Goal: Communication & Community: Answer question/provide support

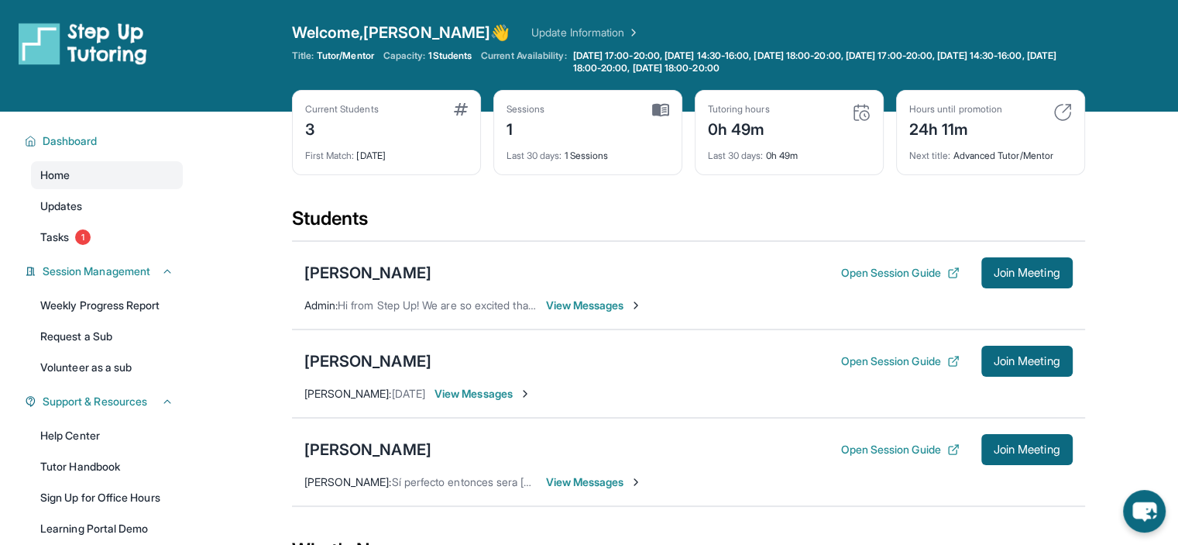
click at [595, 303] on span "View Messages" at bounding box center [594, 304] width 97 height 15
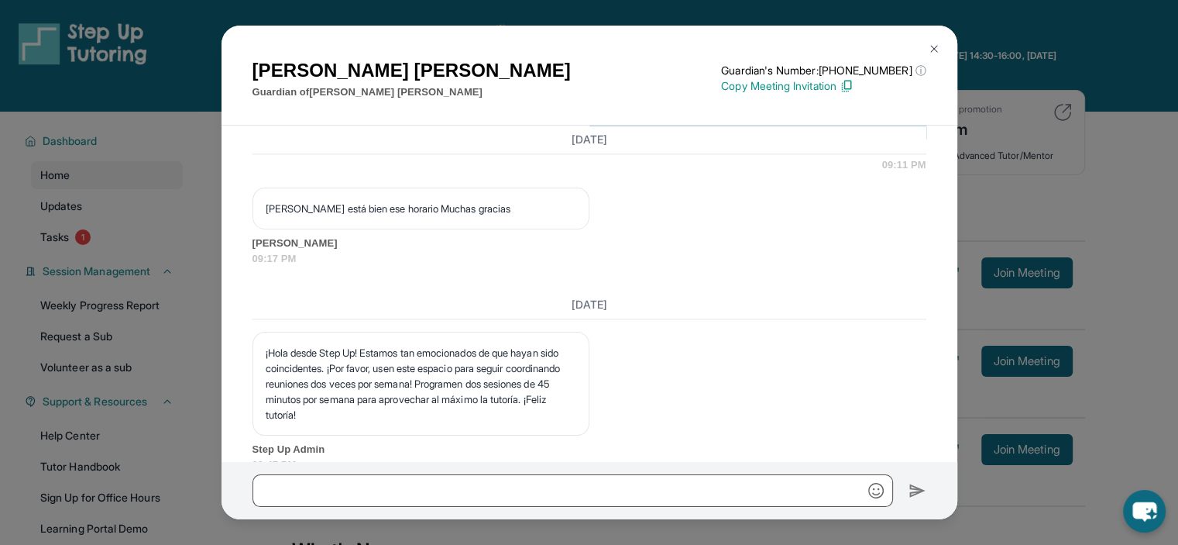
scroll to position [2218, 0]
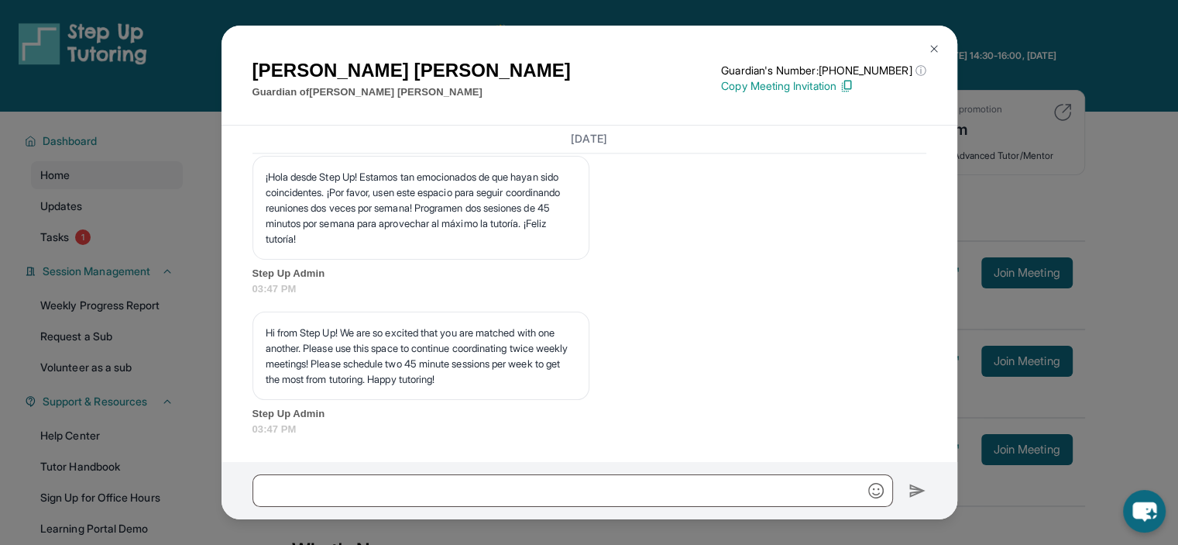
click at [150, 226] on div "[PERSON_NAME] Guardian of [PERSON_NAME] Guardian's Number: [PHONE_NUMBER] ⓘ Thi…" at bounding box center [589, 272] width 1178 height 545
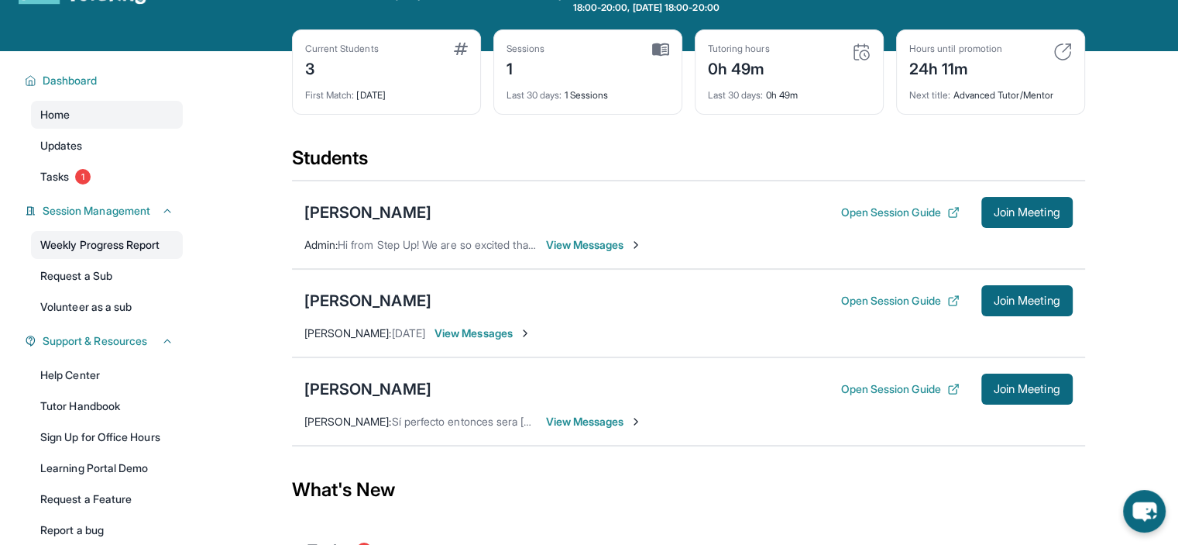
scroll to position [62, 0]
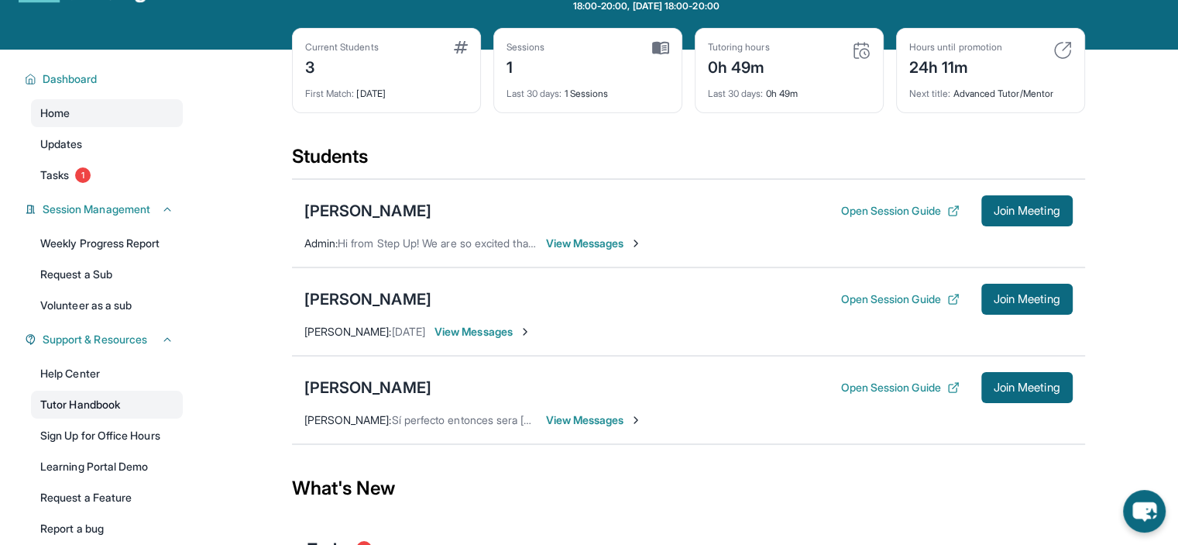
click at [81, 397] on div "Help Center Tutor Handbook Sign Up for Office Hours Learning Portal Demo Reques…" at bounding box center [107, 450] width 152 height 183
click at [84, 396] on link "Tutor Handbook" at bounding box center [107, 404] width 152 height 28
click at [603, 243] on span "View Messages" at bounding box center [594, 242] width 97 height 15
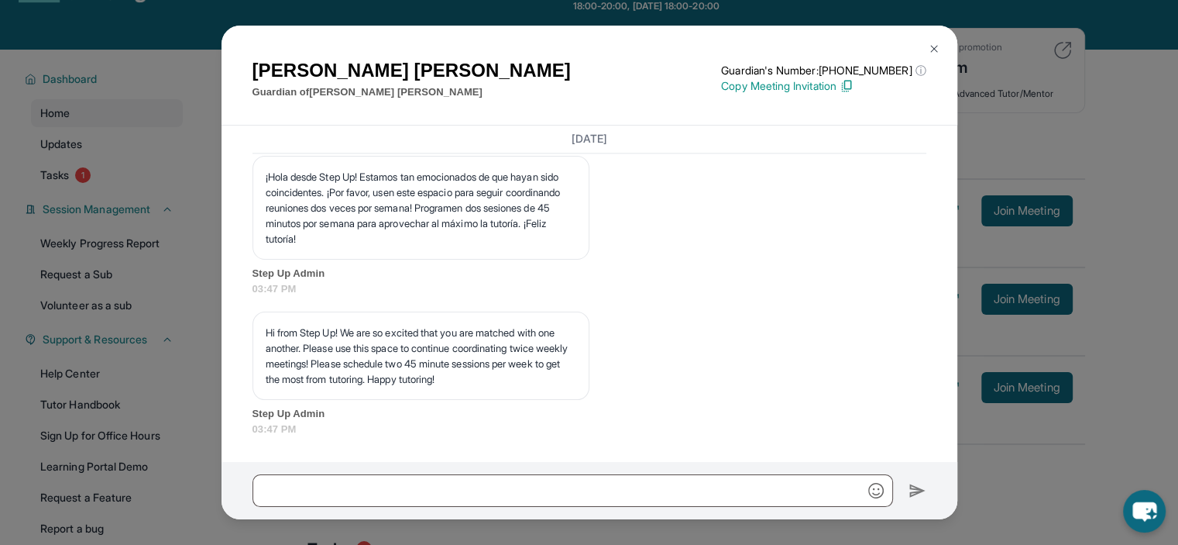
scroll to position [2218, 0]
click at [387, 501] on input "text" at bounding box center [573, 490] width 641 height 33
paste input "**********"
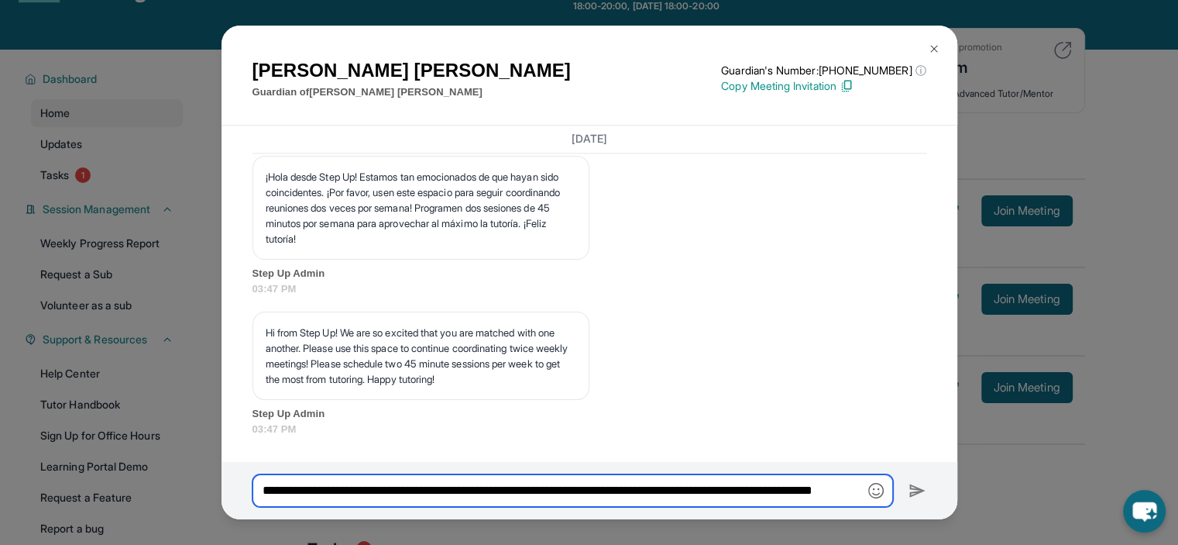
scroll to position [0, 105]
click at [340, 483] on input "**********" at bounding box center [573, 490] width 641 height 33
type input "**********"
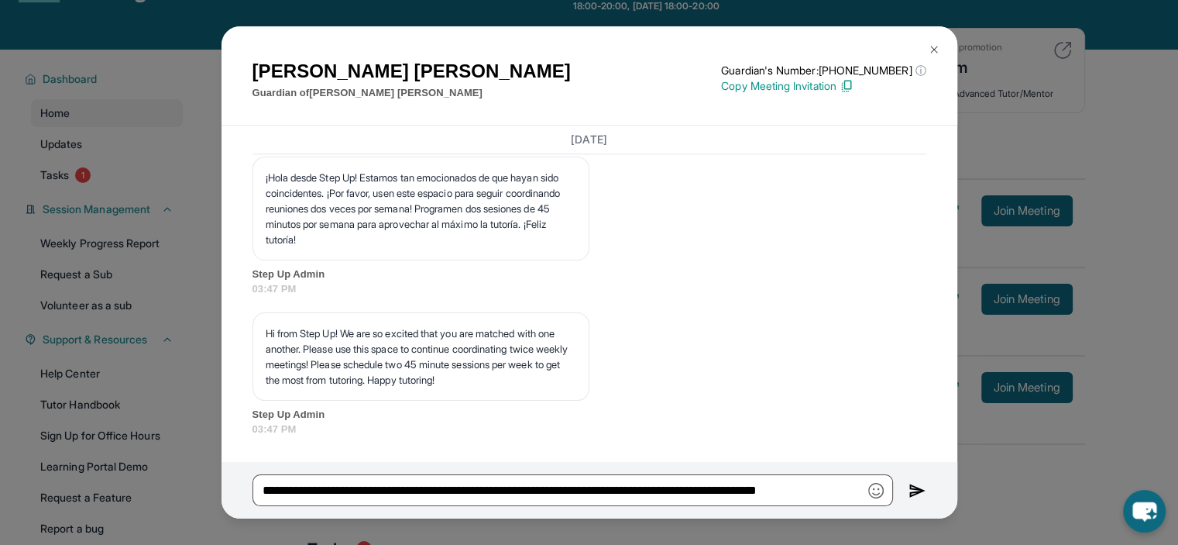
click at [912, 489] on img at bounding box center [918, 490] width 18 height 19
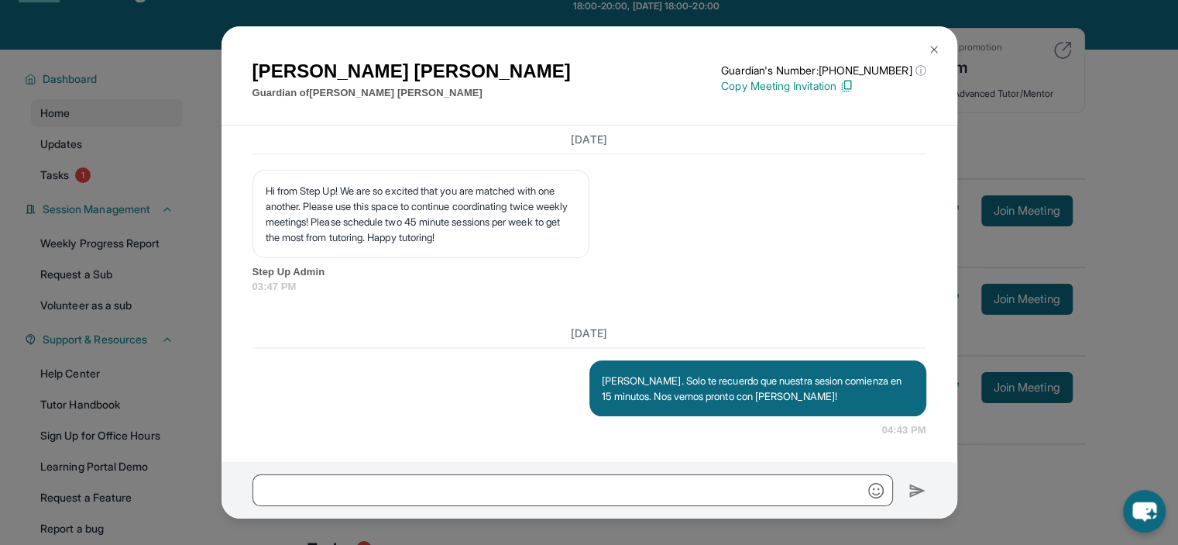
scroll to position [2361, 0]
click at [1122, 376] on div "Geraldine Wipperman Guardian of Brianna Wipperman Guardian's Number: +181829087…" at bounding box center [589, 272] width 1178 height 545
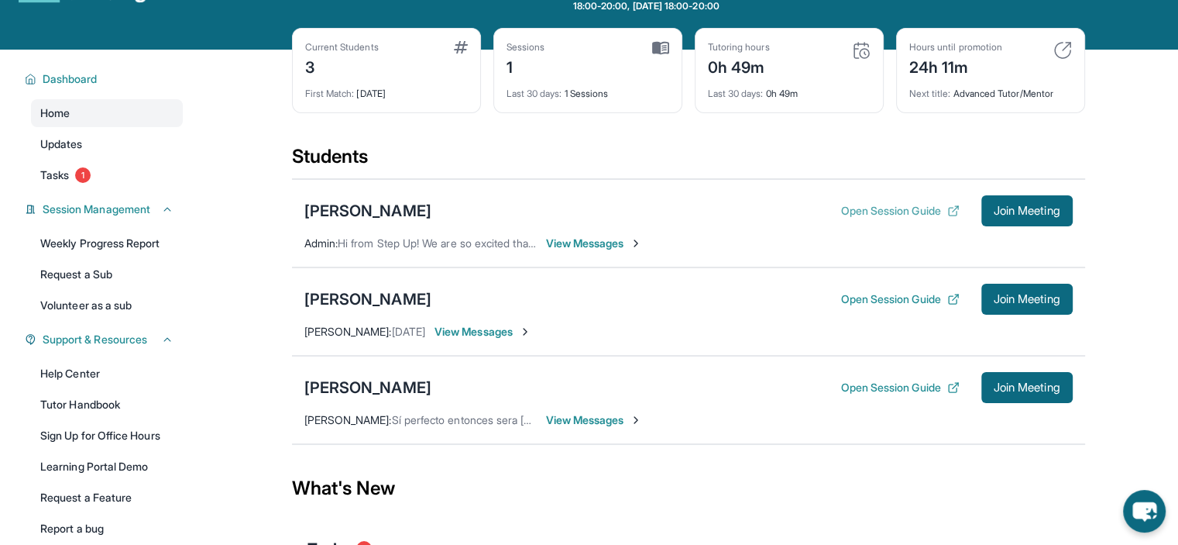
click at [908, 205] on button "Open Session Guide" at bounding box center [899, 210] width 119 height 15
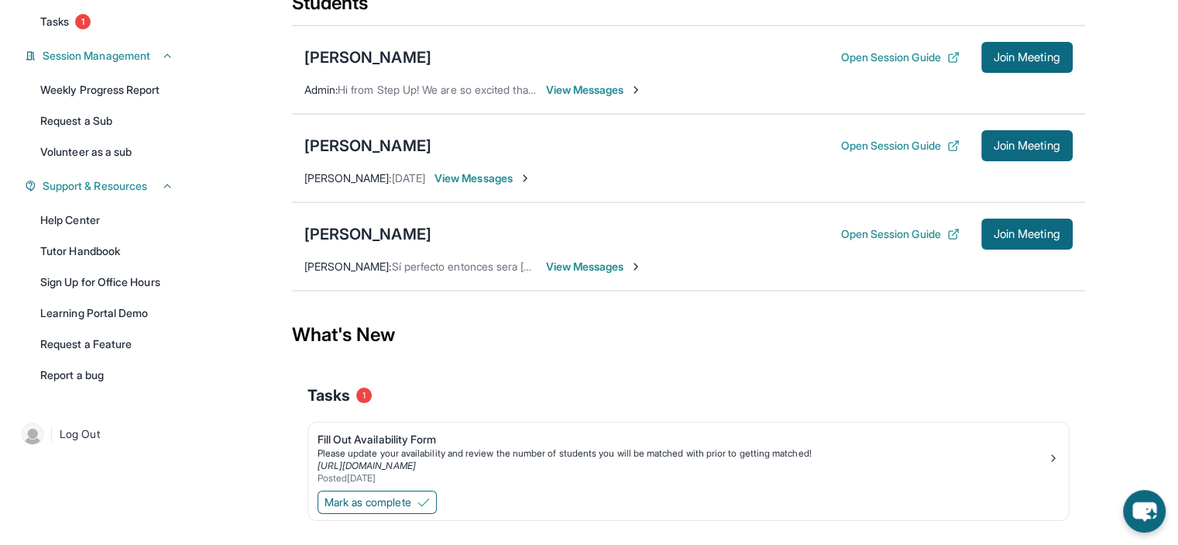
scroll to position [248, 0]
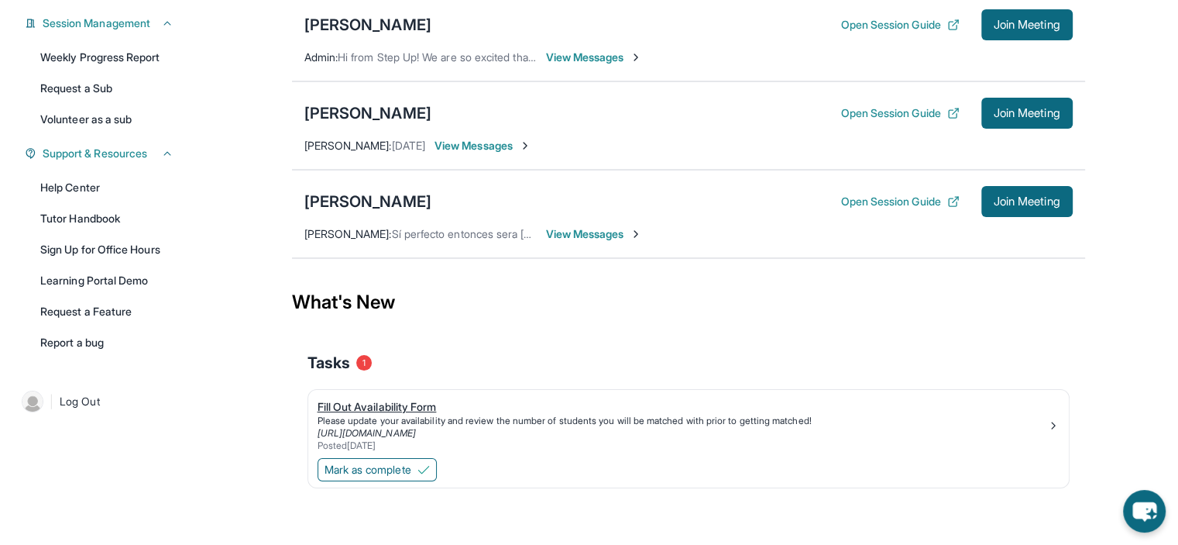
click at [1058, 435] on link "Fill Out Availability Form Please update your availability and review the numbe…" at bounding box center [688, 422] width 761 height 65
click at [619, 239] on span "View Messages" at bounding box center [594, 233] width 97 height 15
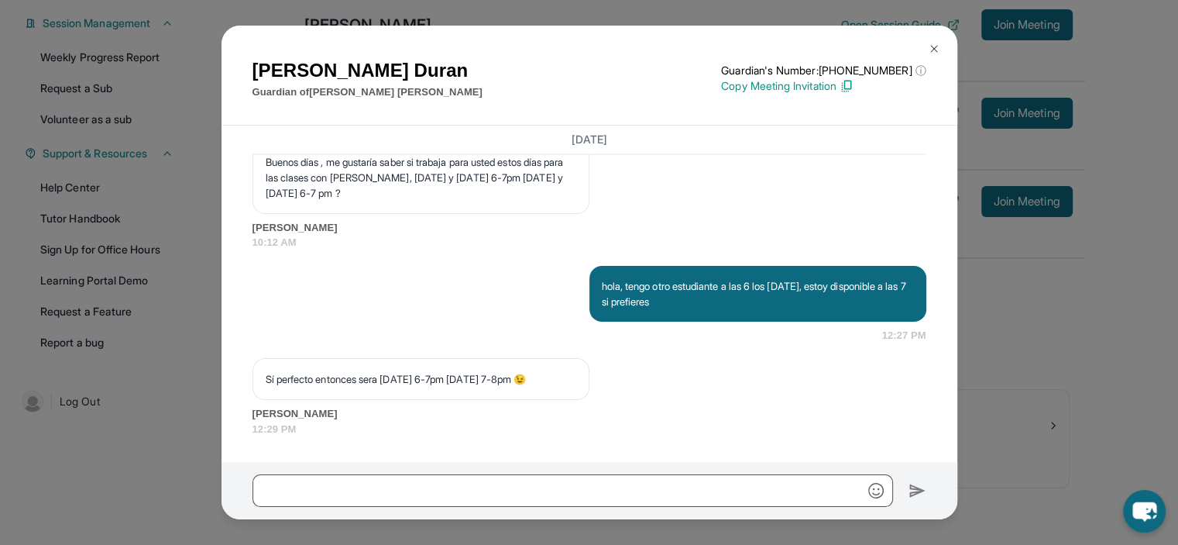
scroll to position [2481, 0]
click at [1026, 363] on div "Maria Duran Guardian of Sarah Valdez Guardian's Number: +16892103880 ⓘ This isn…" at bounding box center [589, 272] width 1178 height 545
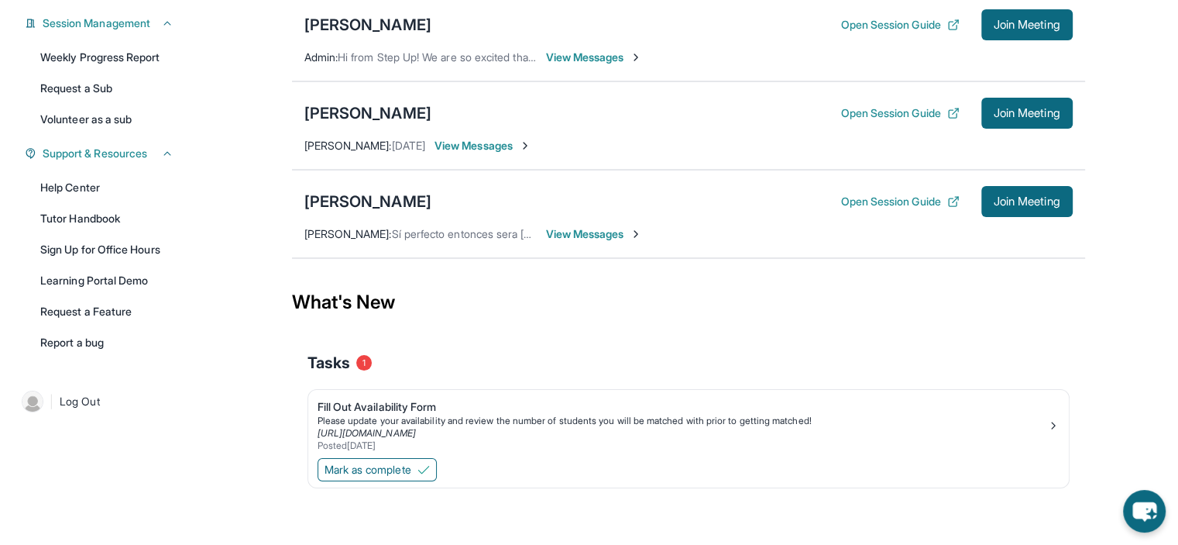
click at [501, 151] on span "View Messages" at bounding box center [483, 145] width 97 height 15
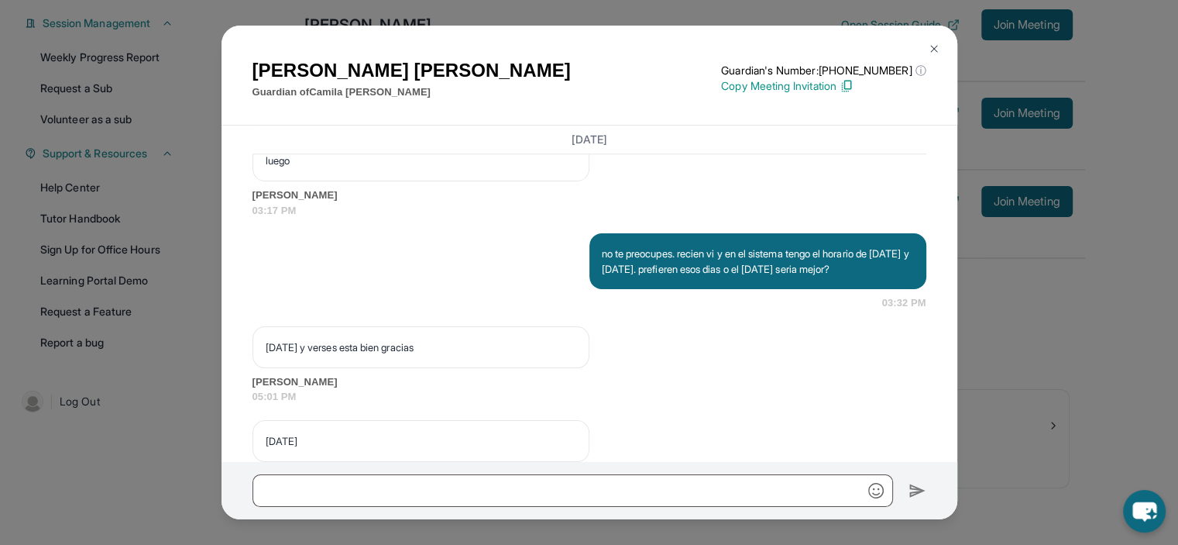
scroll to position [1484, 0]
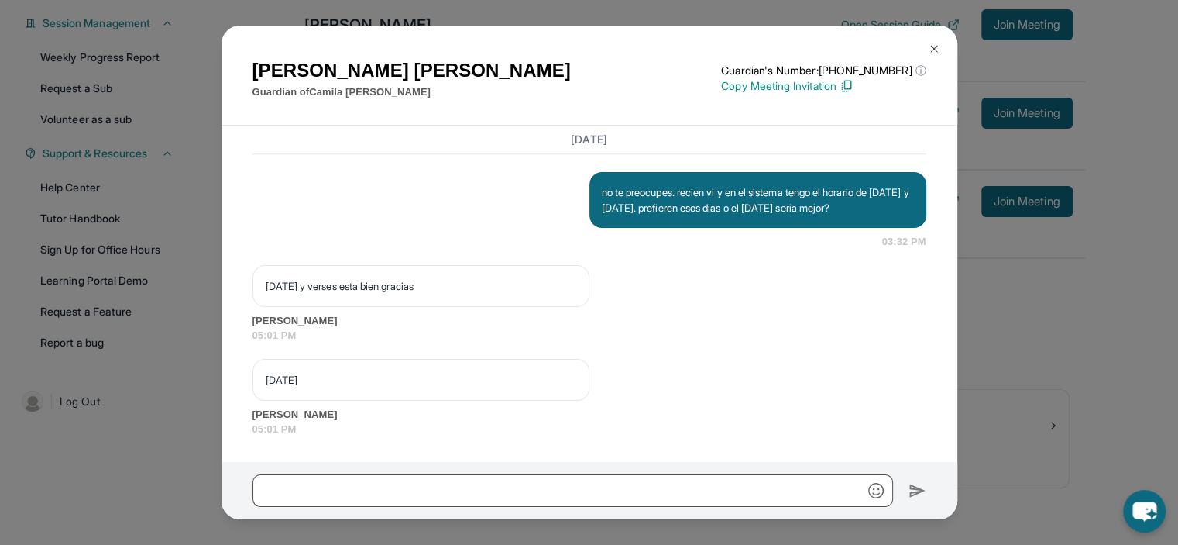
click at [122, 367] on div "Maria Gonzalez Guardian of Camila Gonzalez Guardian's Number: +12672142086 ⓘ Th…" at bounding box center [589, 272] width 1178 height 545
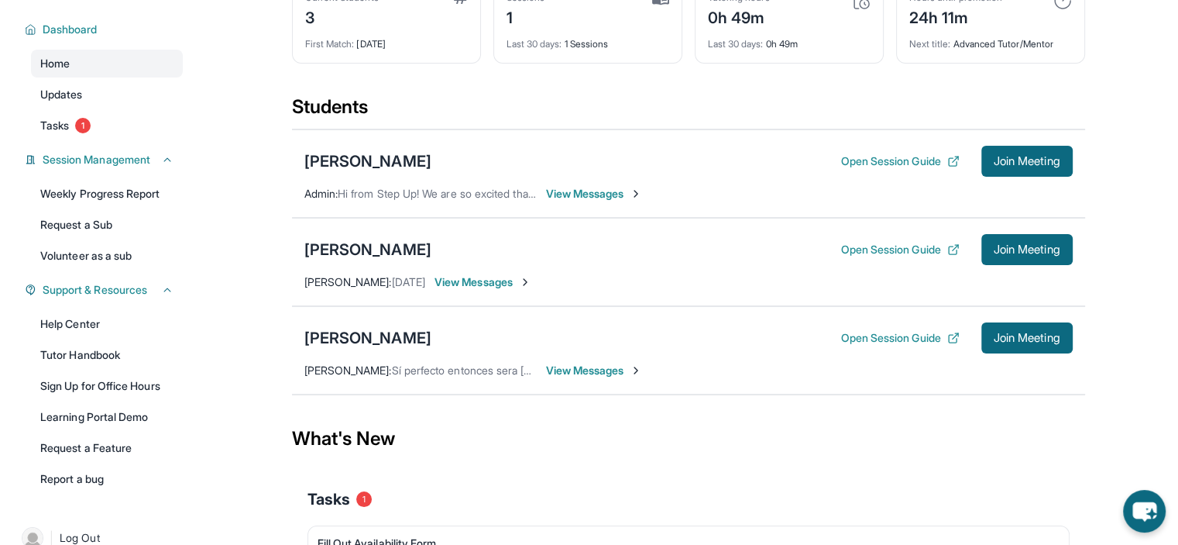
scroll to position [112, 0]
click at [593, 194] on span "View Messages" at bounding box center [594, 193] width 97 height 15
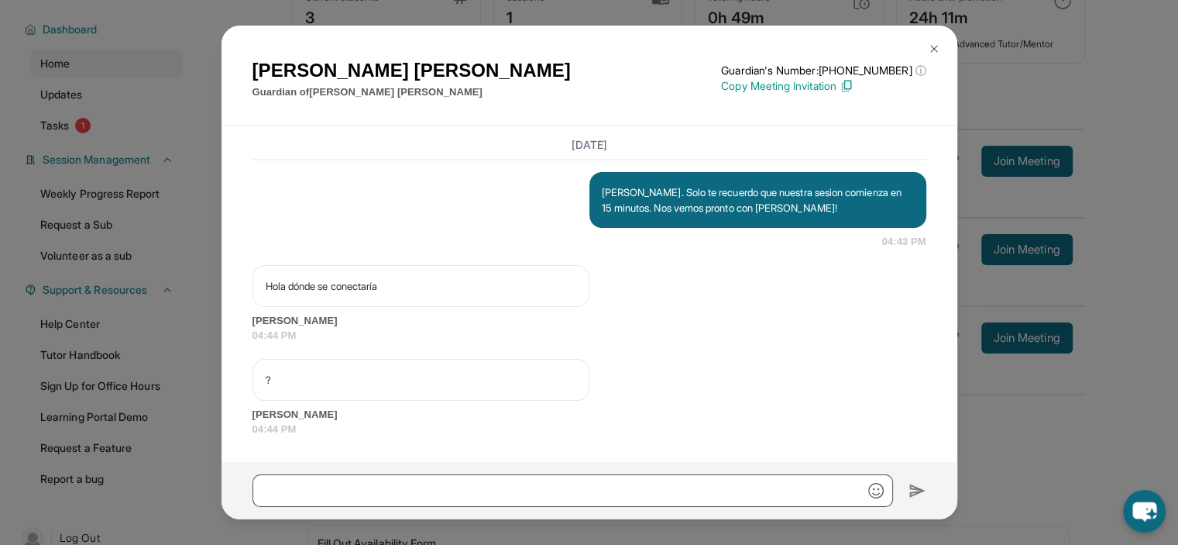
scroll to position [2548, 0]
click at [505, 501] on input "text" at bounding box center [573, 490] width 641 height 33
type input "*"
paste input "**********"
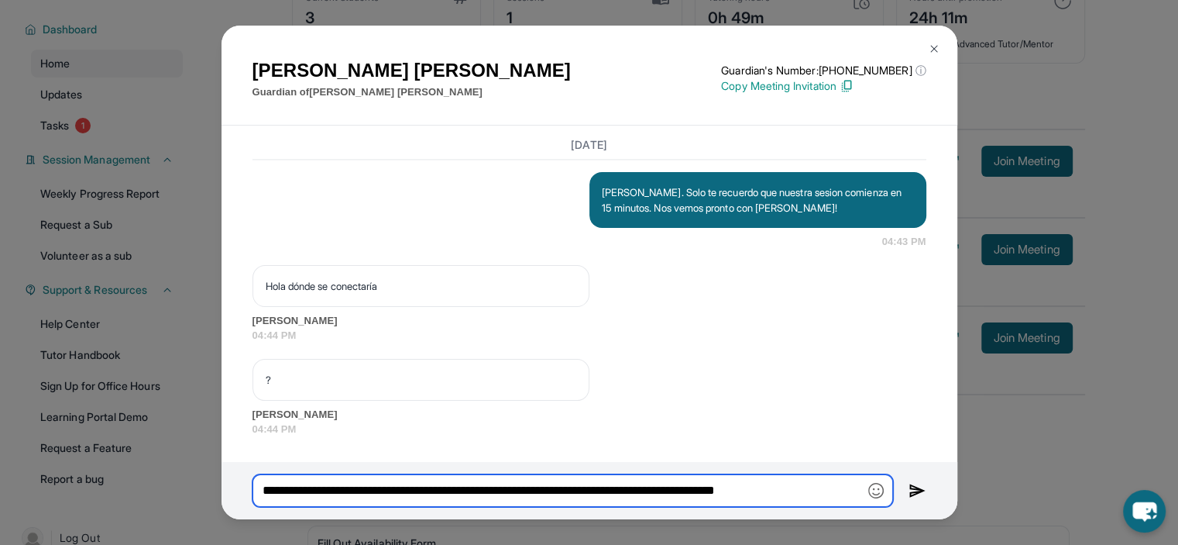
click at [308, 495] on input "**********" at bounding box center [573, 490] width 641 height 33
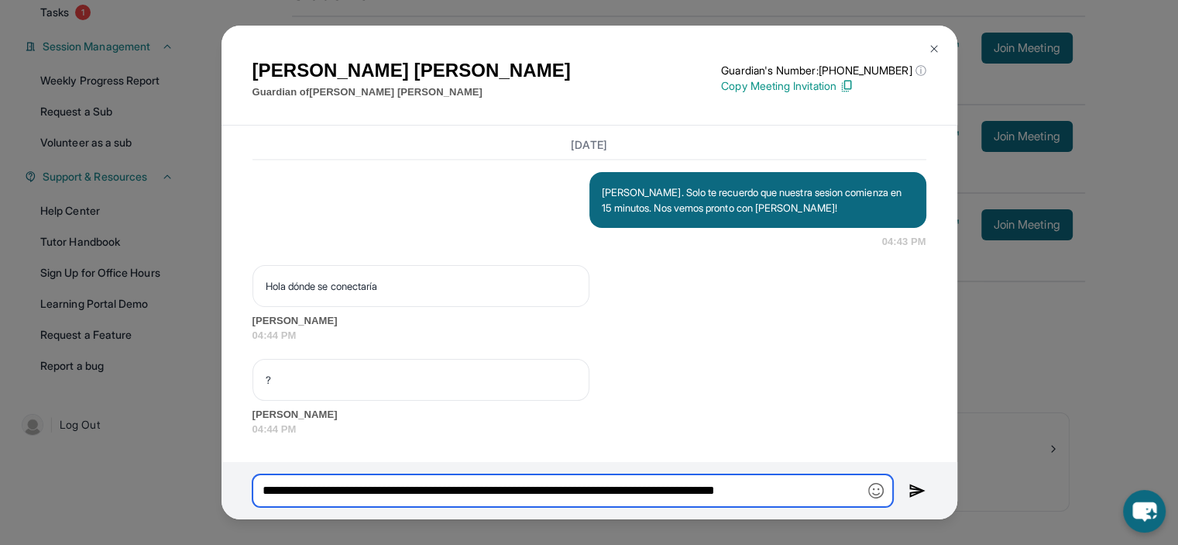
scroll to position [248, 0]
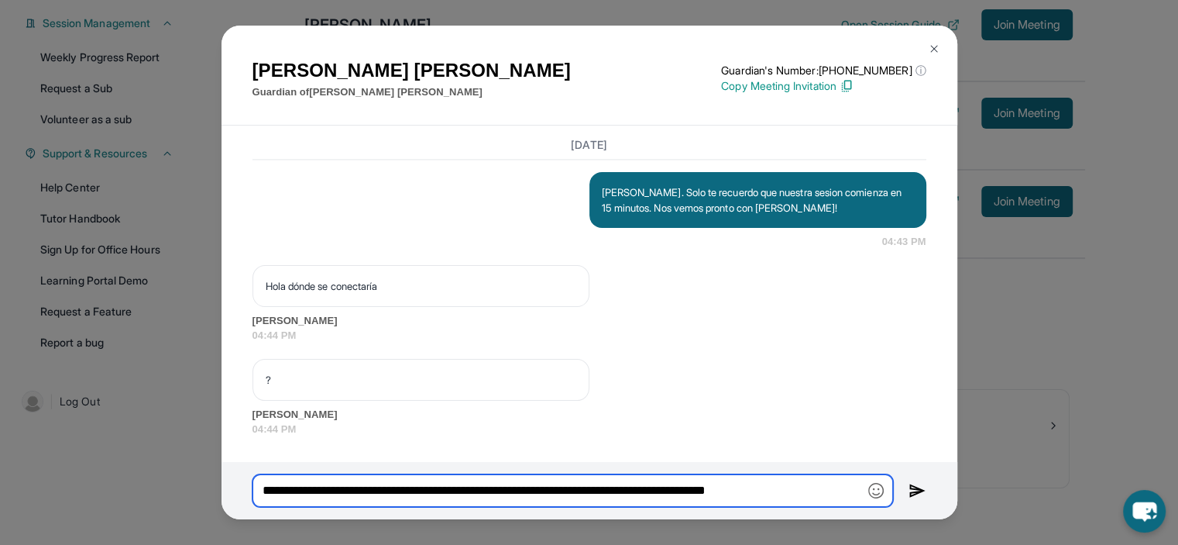
type input "**********"
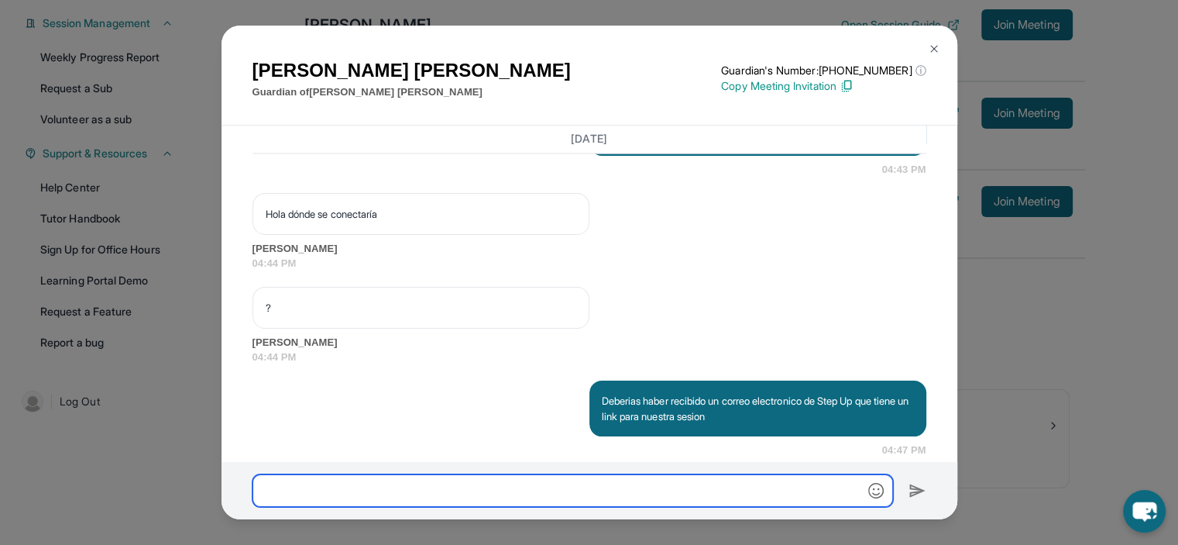
scroll to position [2640, 0]
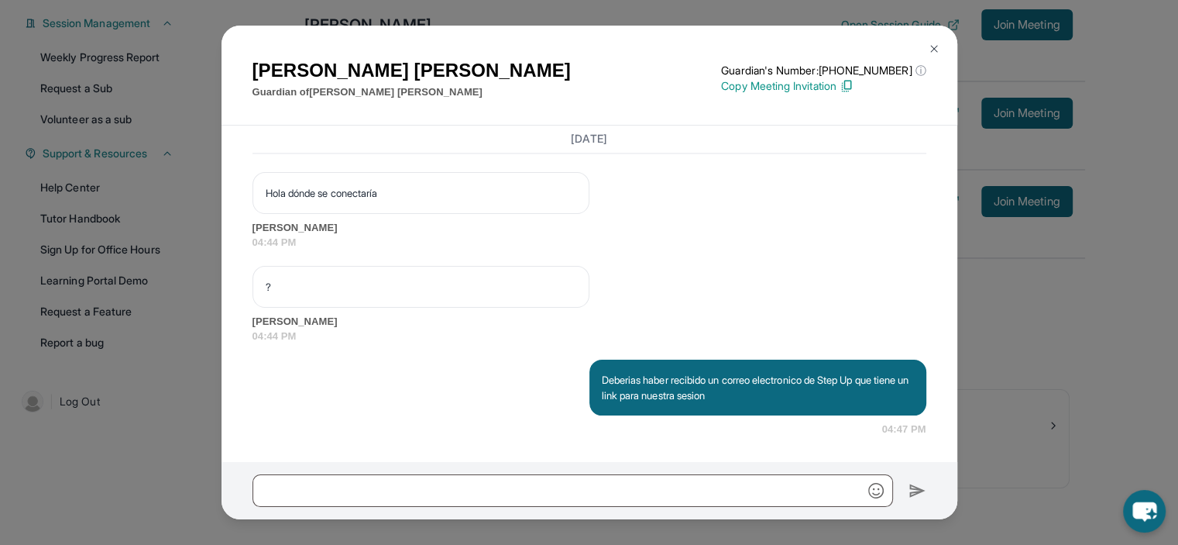
click at [189, 80] on div "Geraldine Wipperman Guardian of Brianna Wipperman Guardian's Number: +181829087…" at bounding box center [589, 272] width 1178 height 545
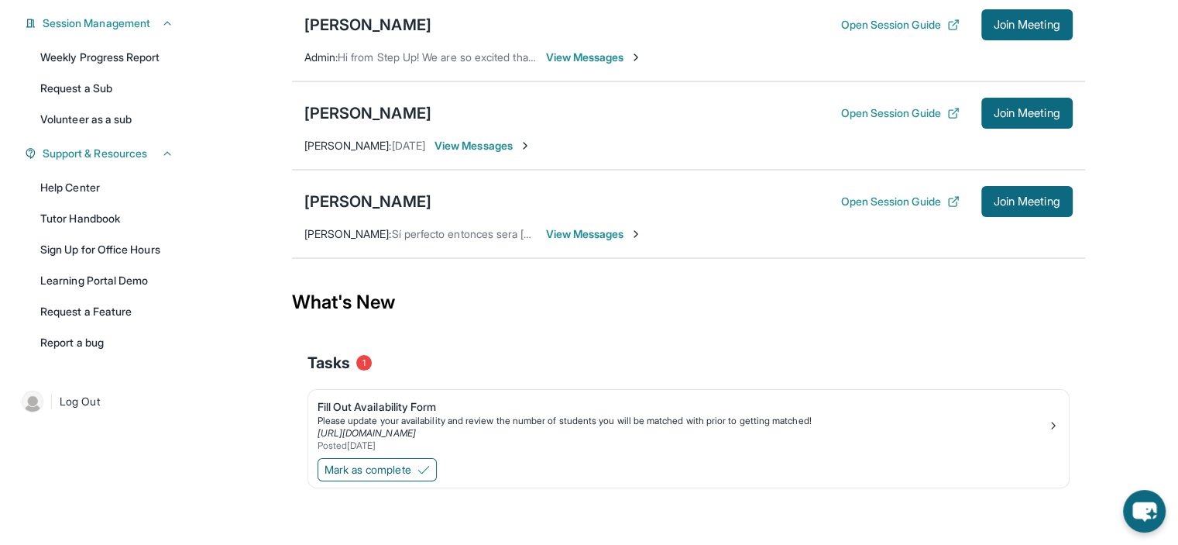
click at [568, 67] on div "Brianna Wipperman Open Session Guide Join Meeting Admin : Hi from Step Up! We a…" at bounding box center [688, 37] width 793 height 88
click at [569, 61] on span "View Messages" at bounding box center [594, 57] width 97 height 15
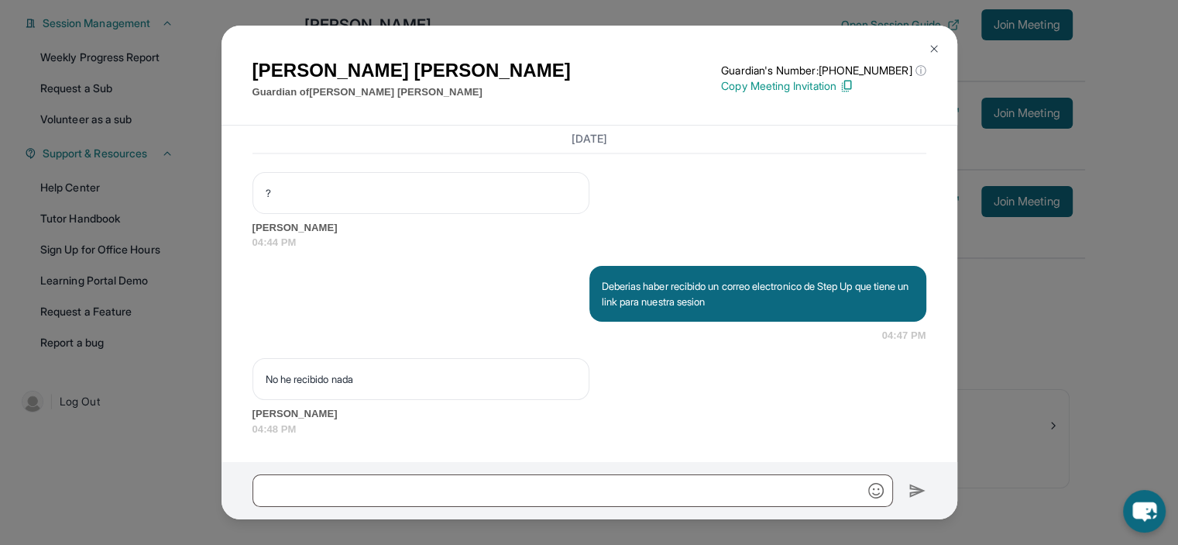
scroll to position [2734, 0]
click at [531, 476] on input "text" at bounding box center [573, 490] width 641 height 33
paste input "**********"
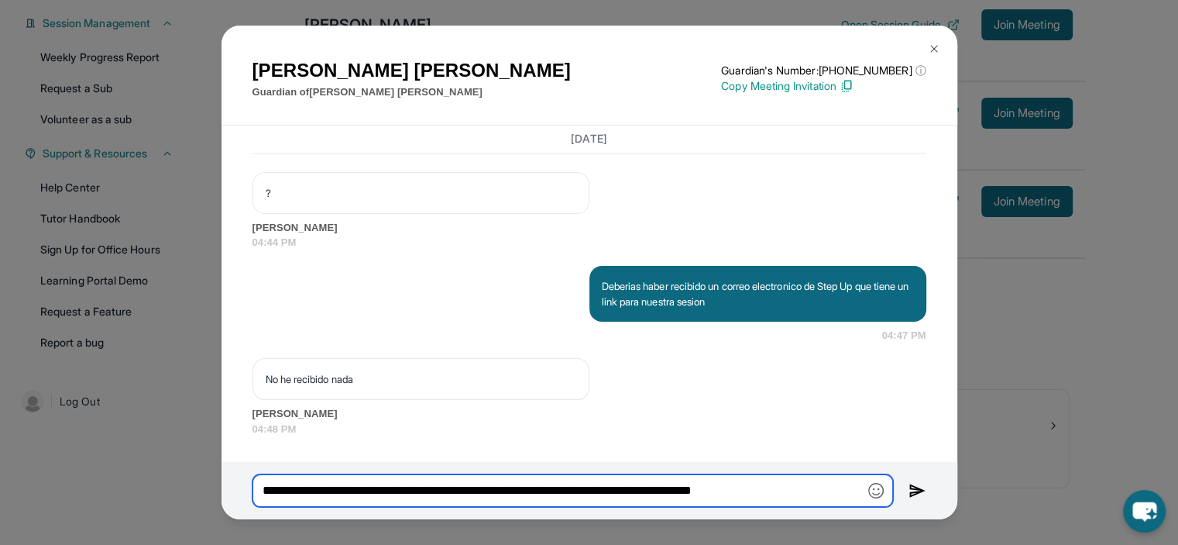
click at [342, 489] on input "**********" at bounding box center [573, 490] width 641 height 33
click at [464, 490] on input "**********" at bounding box center [573, 490] width 641 height 33
click at [832, 497] on input "**********" at bounding box center [573, 490] width 641 height 33
type input "**********"
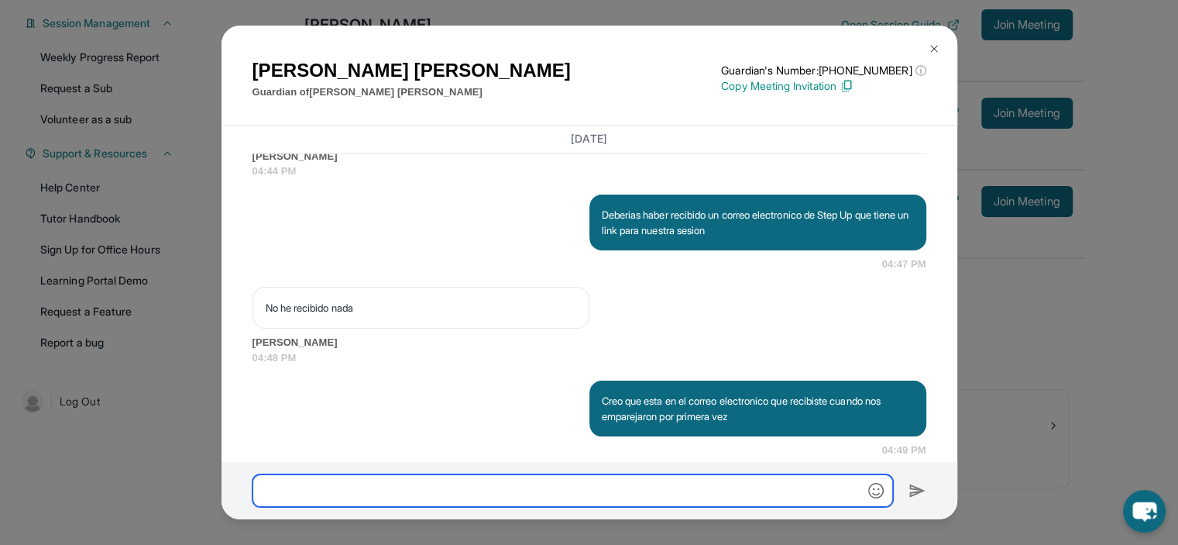
scroll to position [2826, 0]
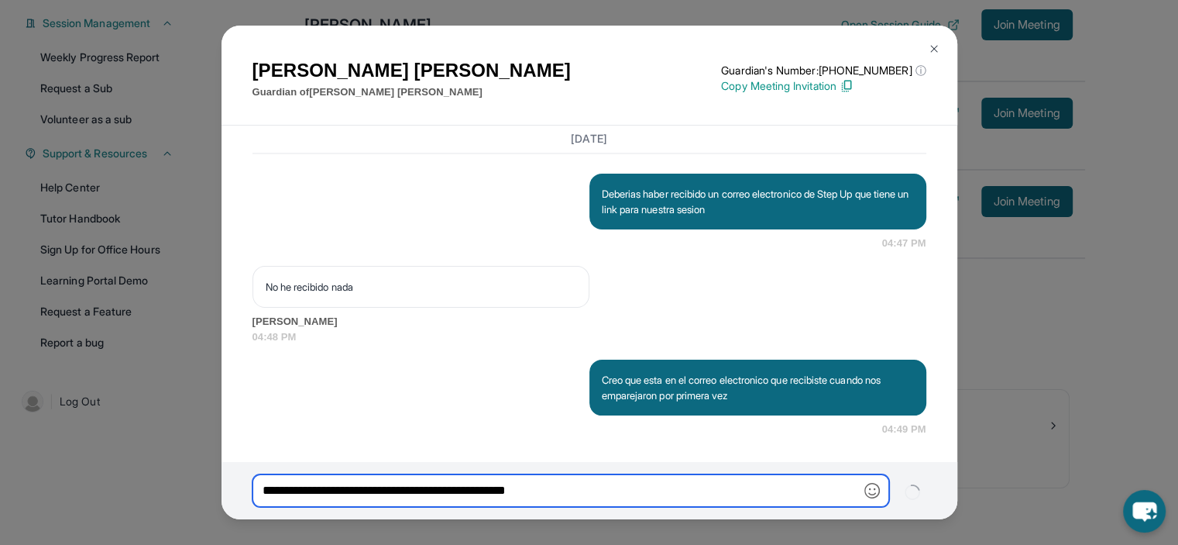
type input "**********"
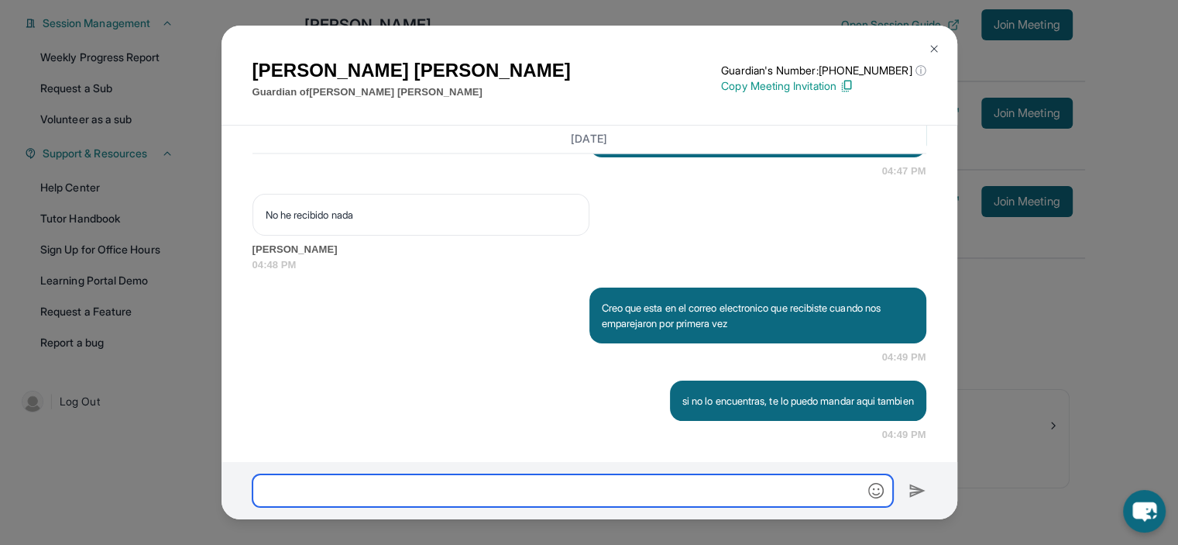
scroll to position [2903, 0]
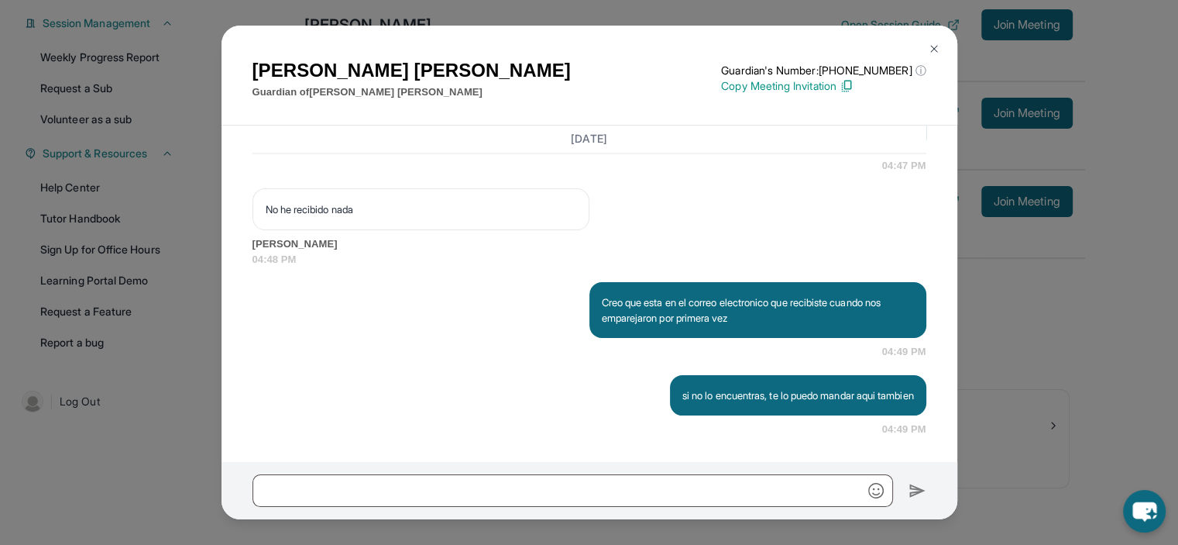
click at [1080, 335] on div "Geraldine Wipperman Guardian of Brianna Wipperman Guardian's Number: +181829087…" at bounding box center [589, 272] width 1178 height 545
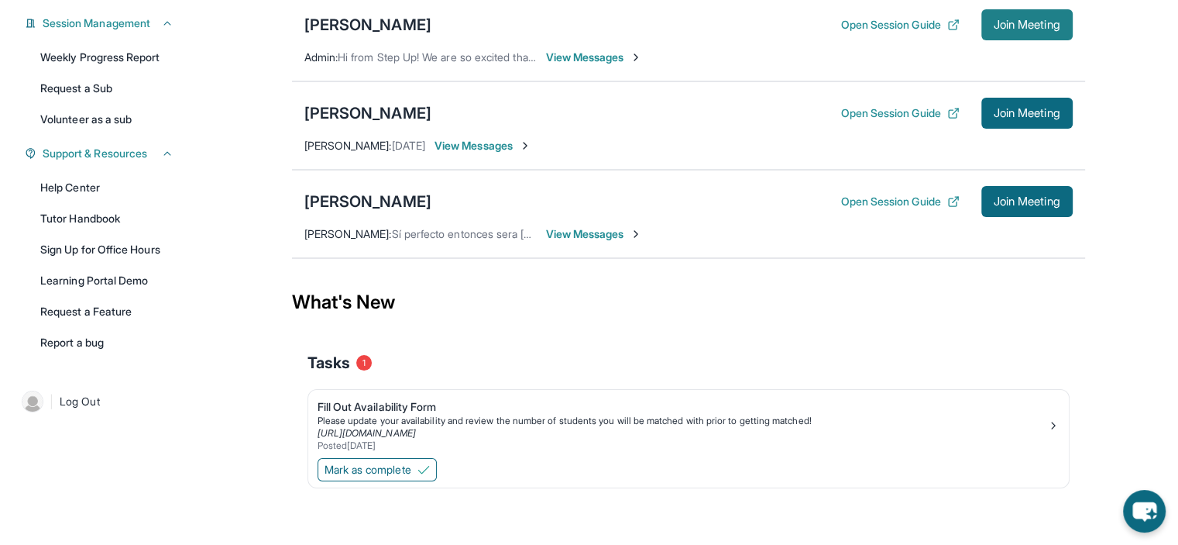
click at [995, 33] on button "Join Meeting" at bounding box center [1026, 24] width 91 height 31
click at [595, 60] on span "View Messages" at bounding box center [594, 57] width 97 height 15
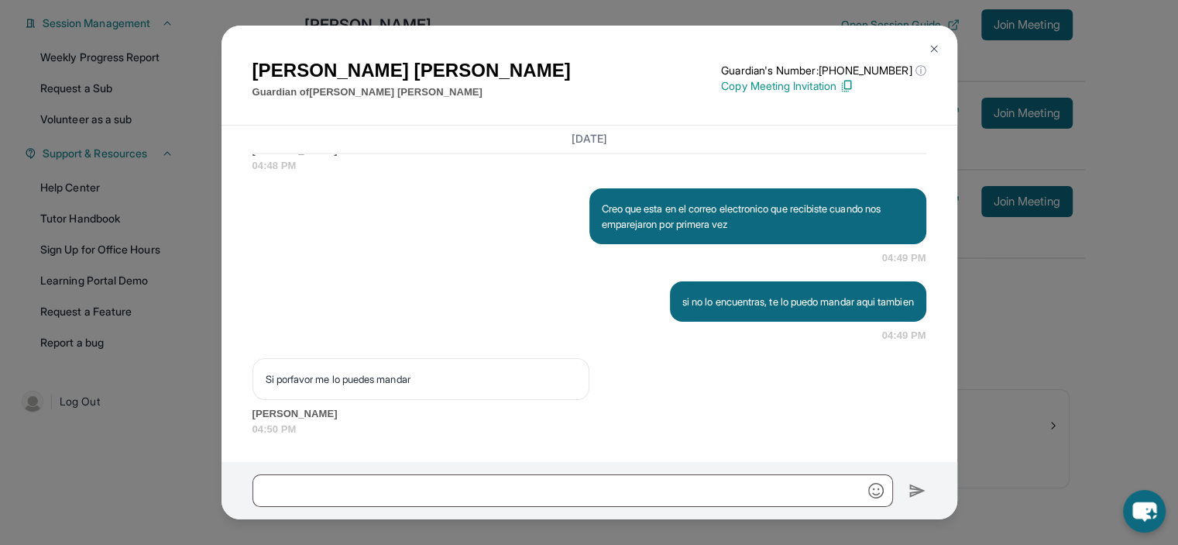
scroll to position [2997, 0]
click at [552, 15] on div "Geraldine Wipperman Guardian of Brianna Wipperman Guardian's Number: +181829087…" at bounding box center [589, 272] width 1178 height 545
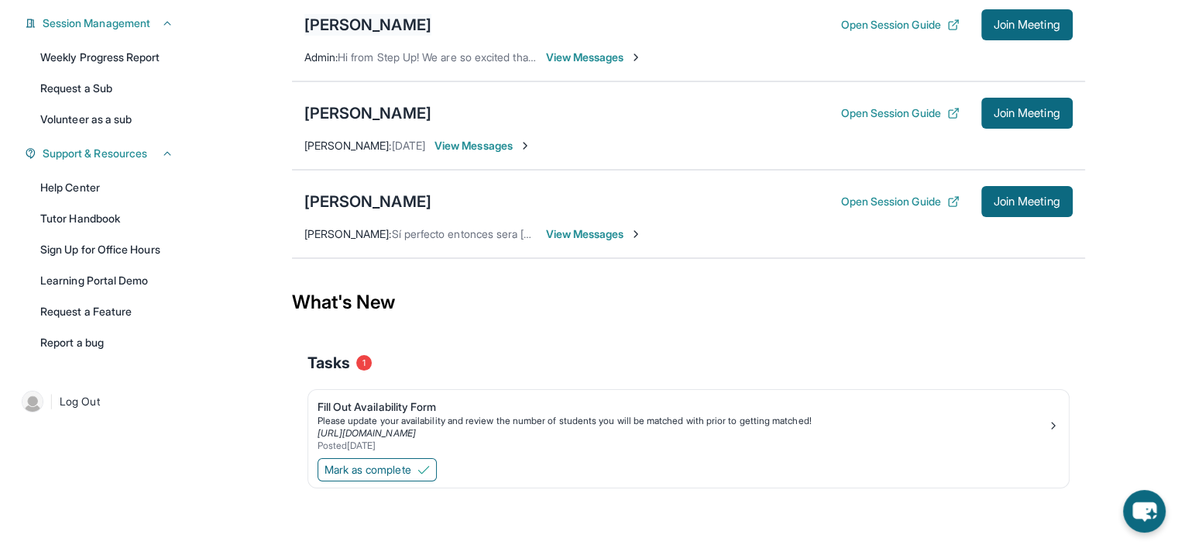
click at [418, 29] on div "[PERSON_NAME]" at bounding box center [367, 25] width 127 height 22
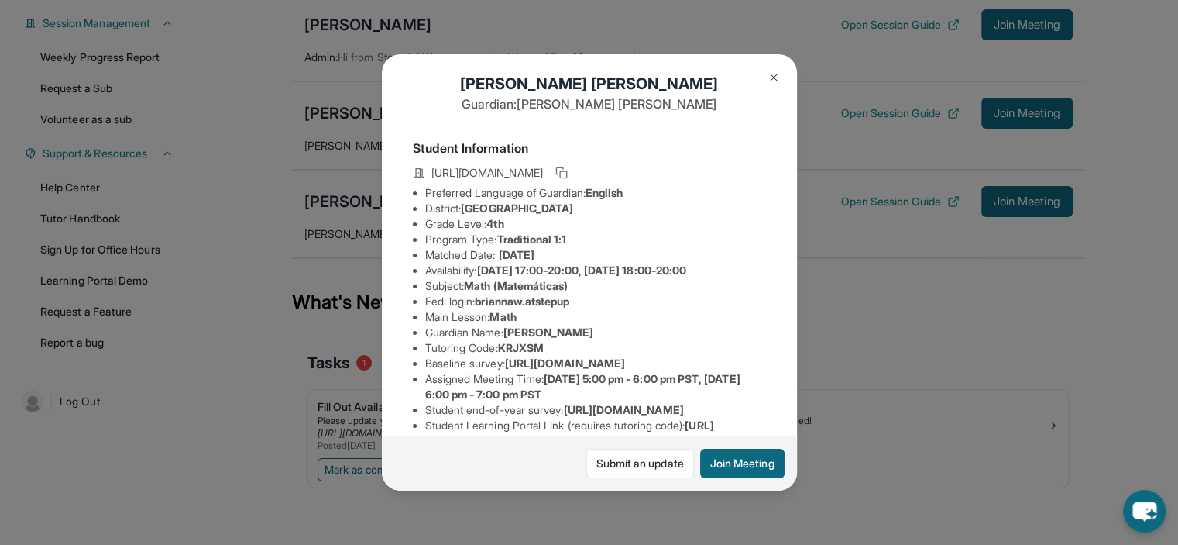
scroll to position [0, 0]
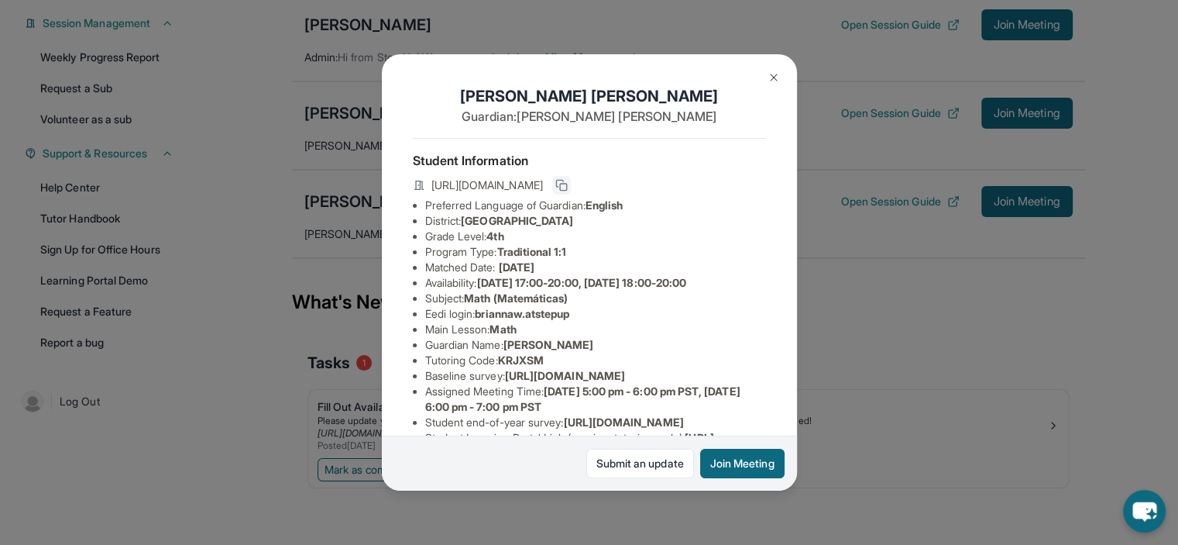
click at [568, 191] on icon at bounding box center [561, 185] width 12 height 12
click at [770, 74] on img at bounding box center [774, 77] width 12 height 12
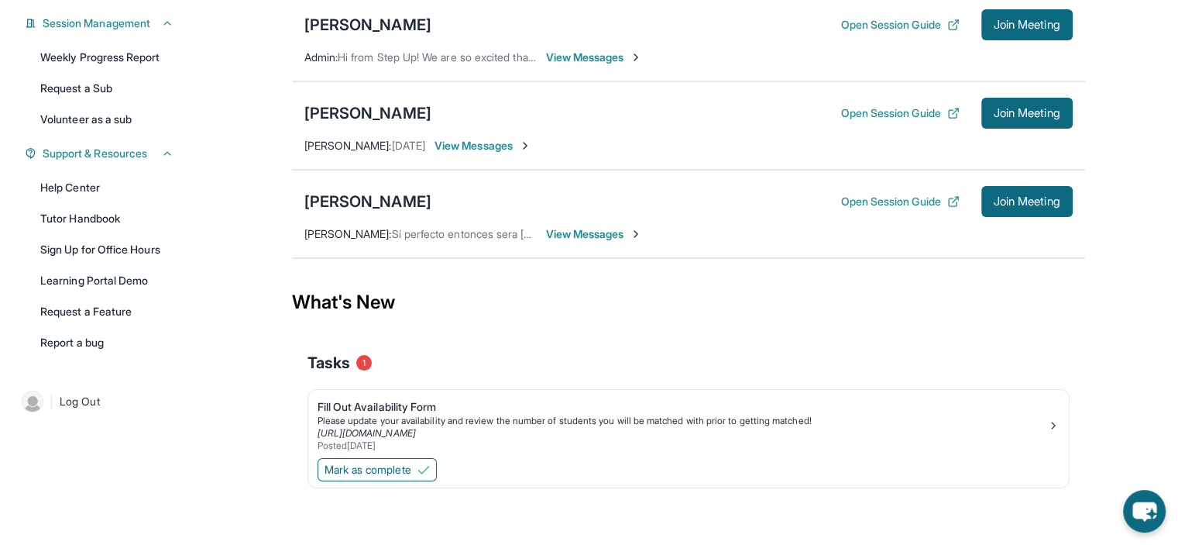
click at [610, 52] on span "View Messages" at bounding box center [594, 57] width 97 height 15
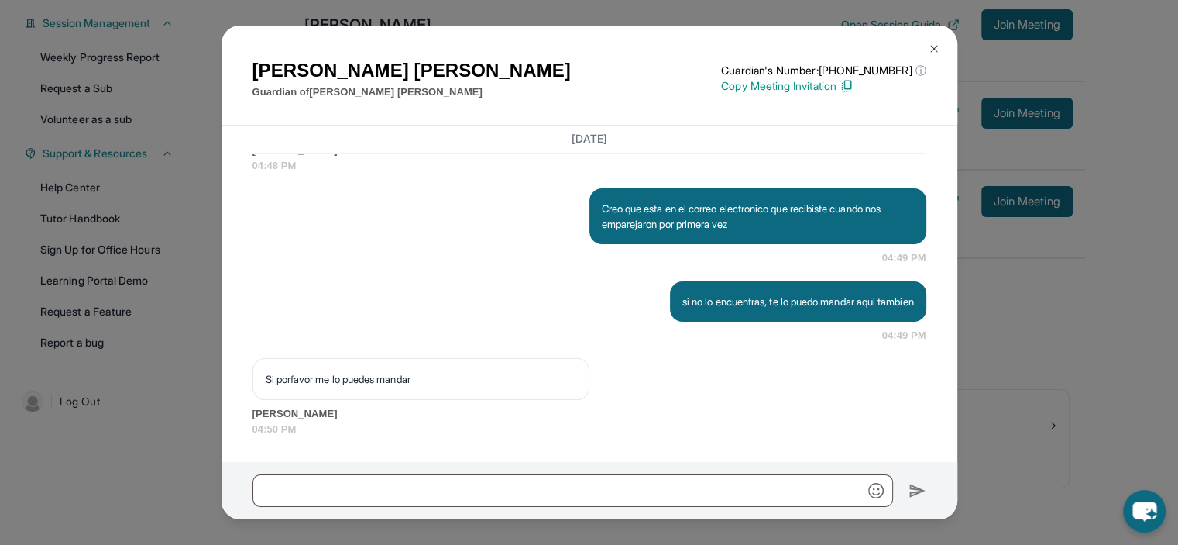
scroll to position [2997, 0]
click at [486, 493] on input "text" at bounding box center [573, 490] width 641 height 33
type input "*"
paste input "**********"
type input "**********"
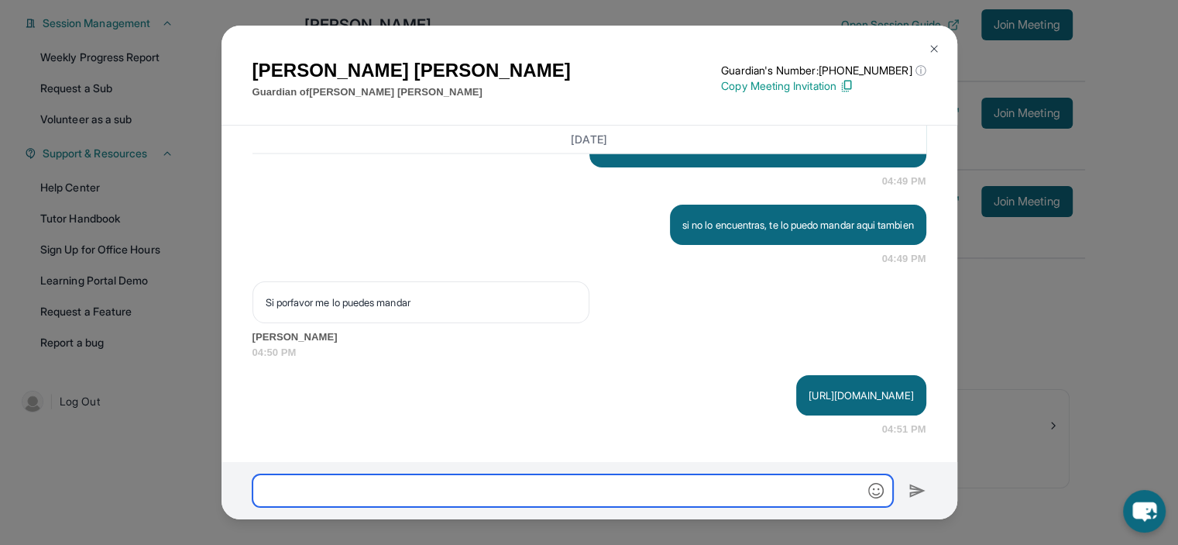
scroll to position [3074, 0]
click at [936, 56] on button at bounding box center [934, 48] width 31 height 31
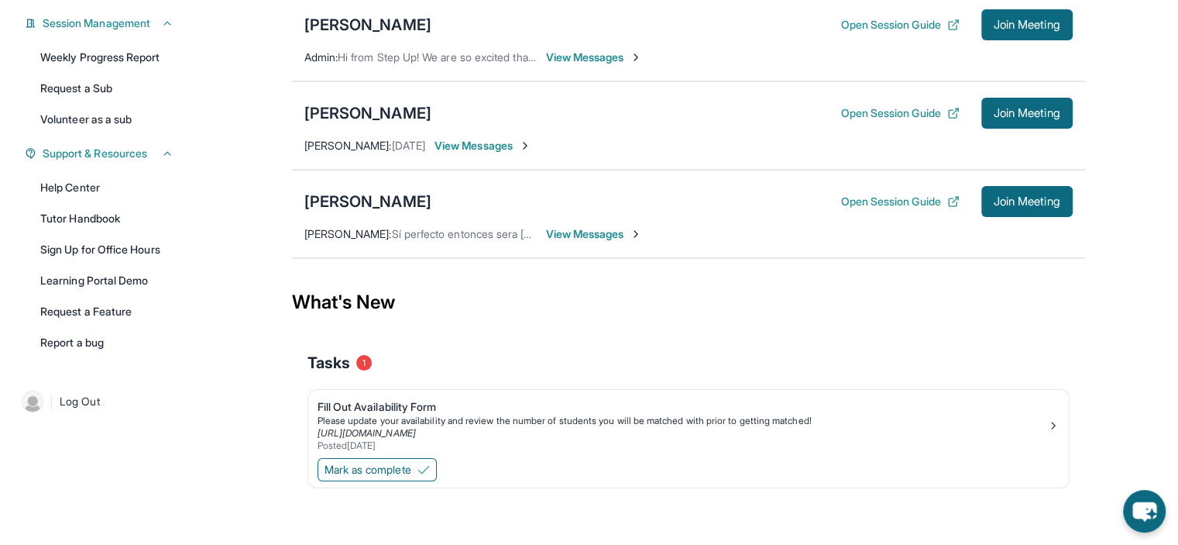
click at [589, 53] on span "View Messages" at bounding box center [594, 57] width 97 height 15
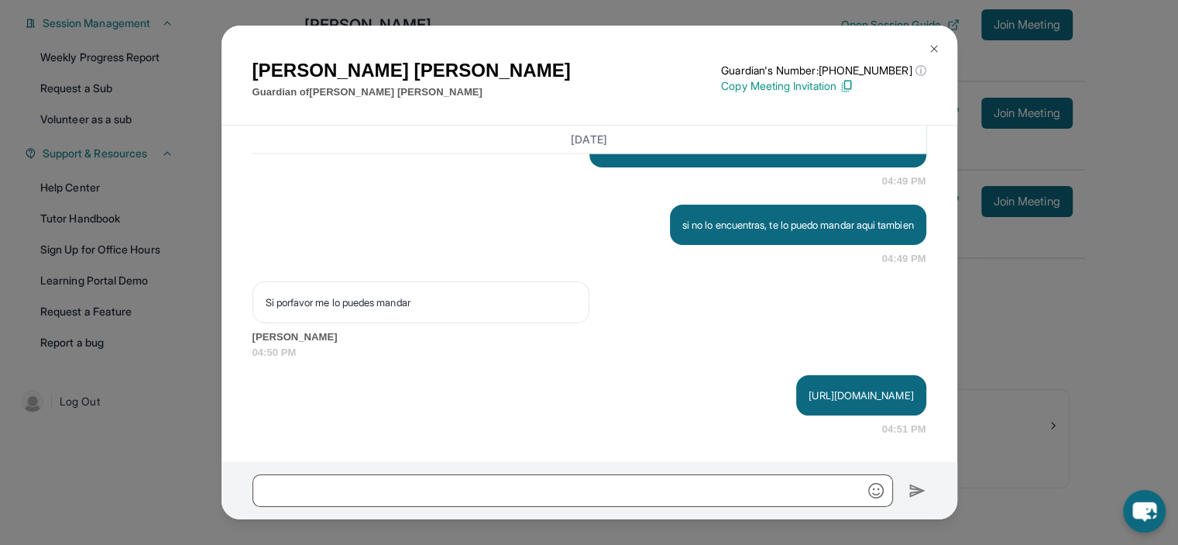
click at [932, 47] on img at bounding box center [934, 49] width 12 height 12
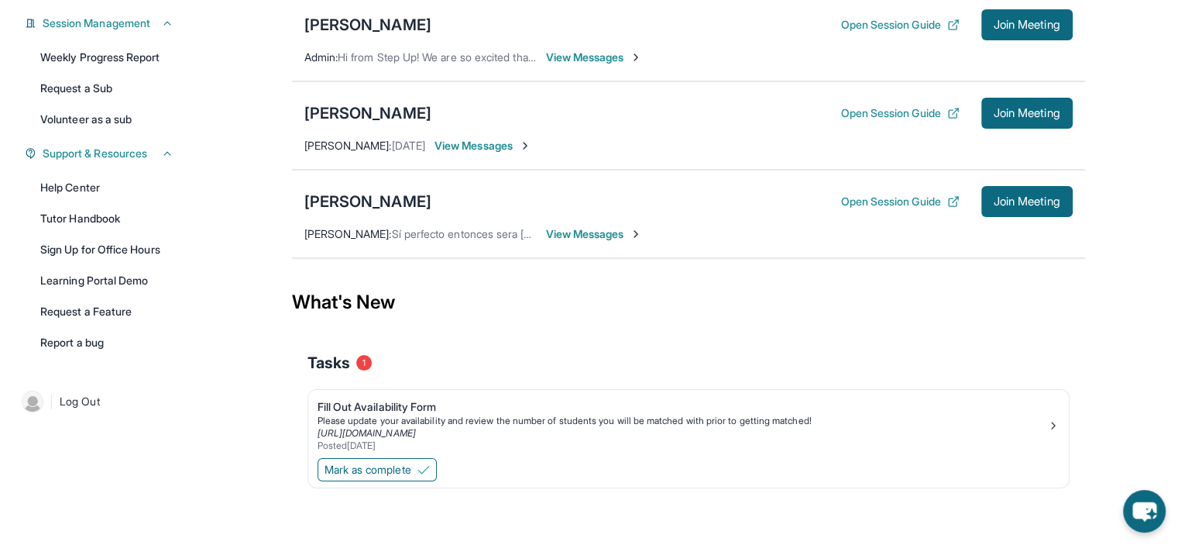
click at [588, 59] on span "View Messages" at bounding box center [594, 57] width 97 height 15
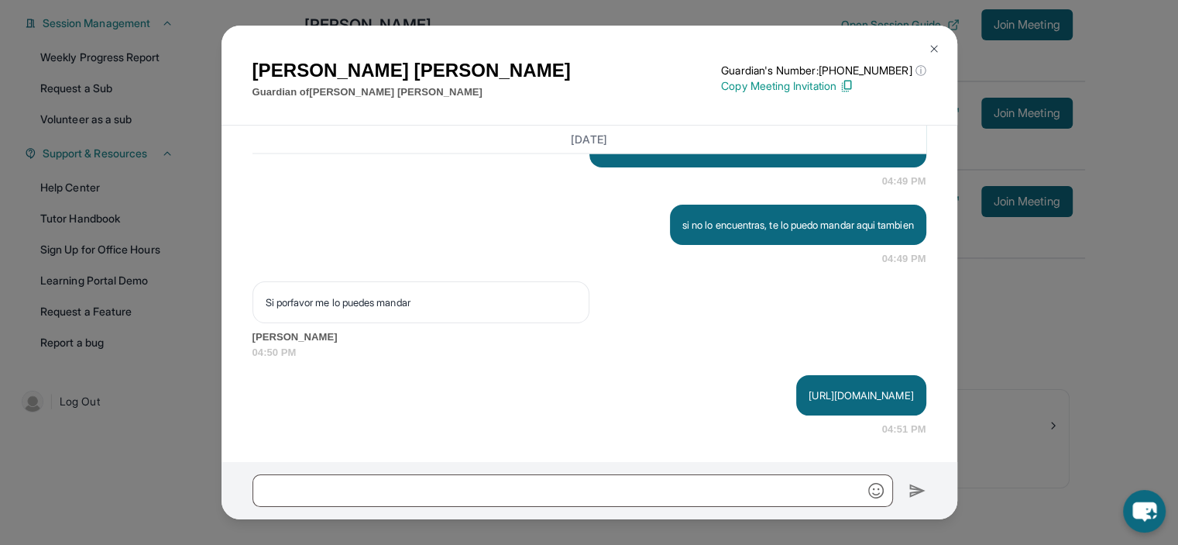
click at [940, 50] on button at bounding box center [934, 48] width 31 height 31
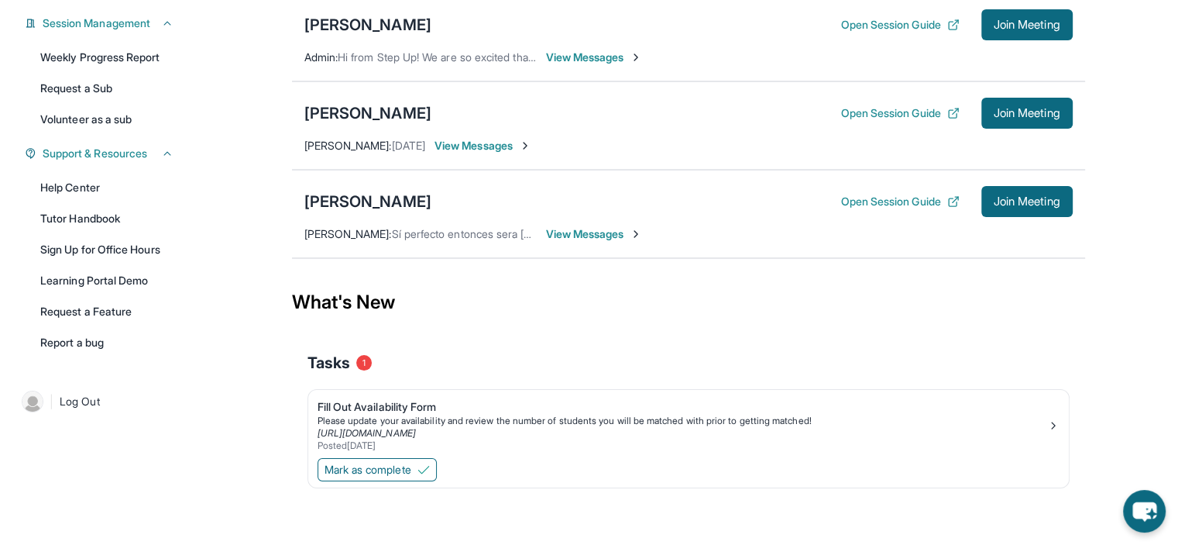
click at [598, 60] on span "View Messages" at bounding box center [594, 57] width 97 height 15
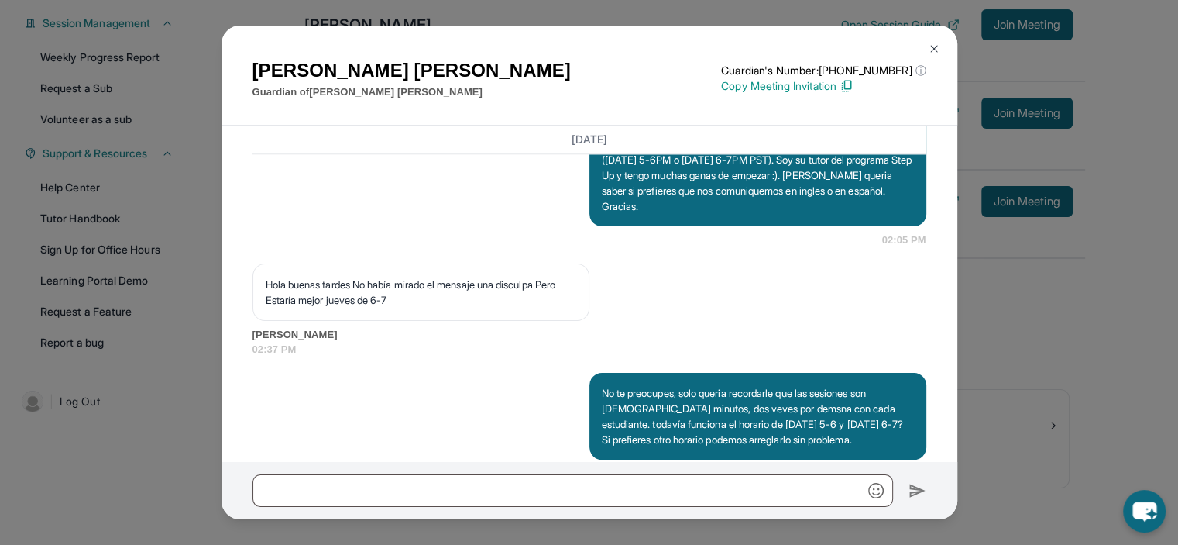
scroll to position [1664, 0]
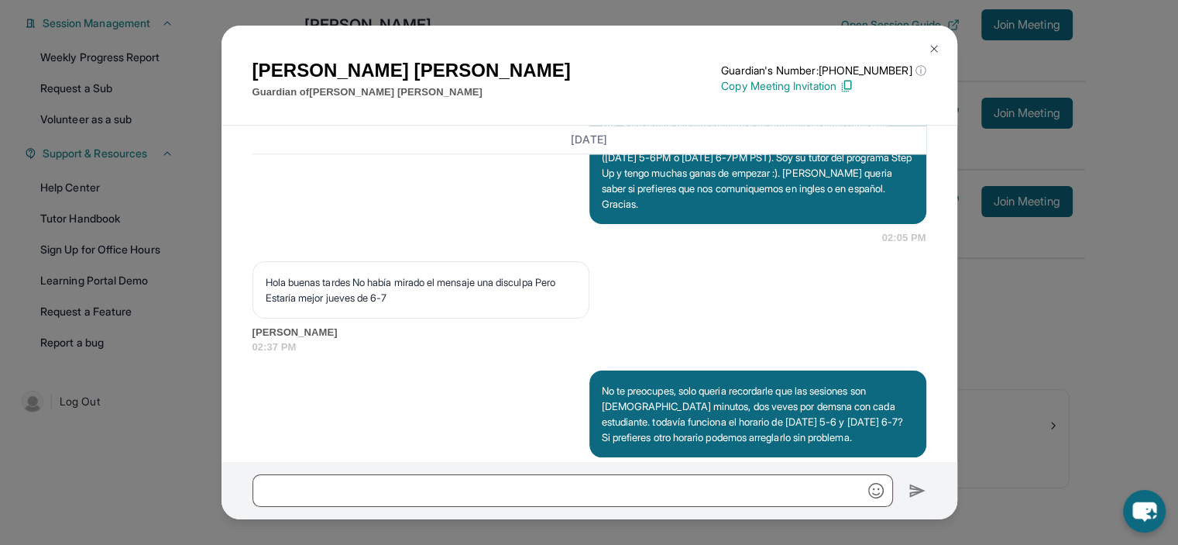
click at [206, 66] on div "Geraldine Wipperman Guardian of Brianna Wipperman Guardian's Number: +181829087…" at bounding box center [589, 272] width 1178 height 545
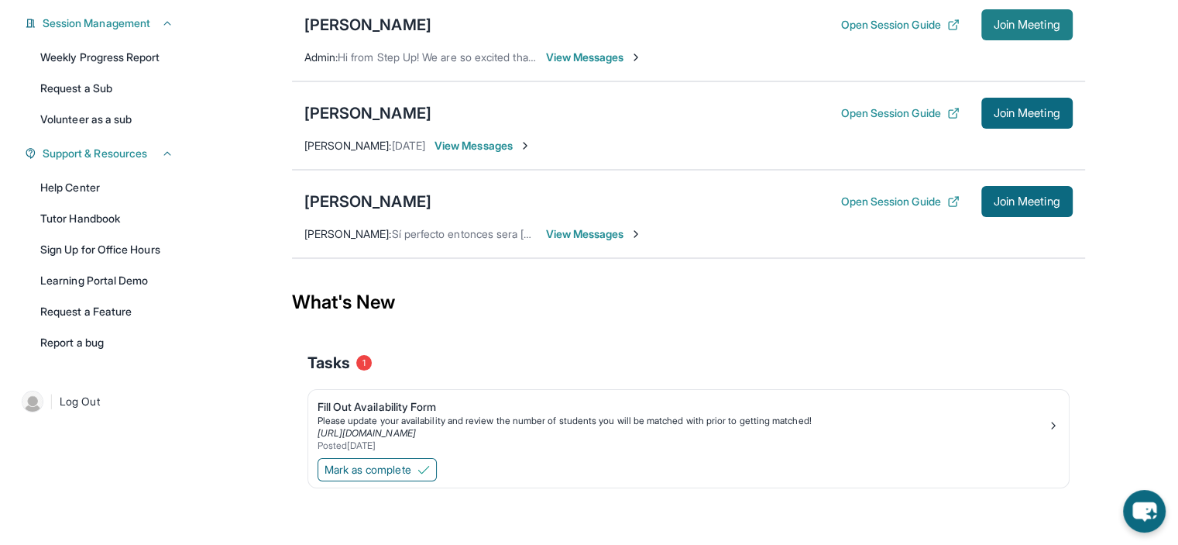
click at [1010, 27] on span "Join Meeting" at bounding box center [1027, 24] width 67 height 9
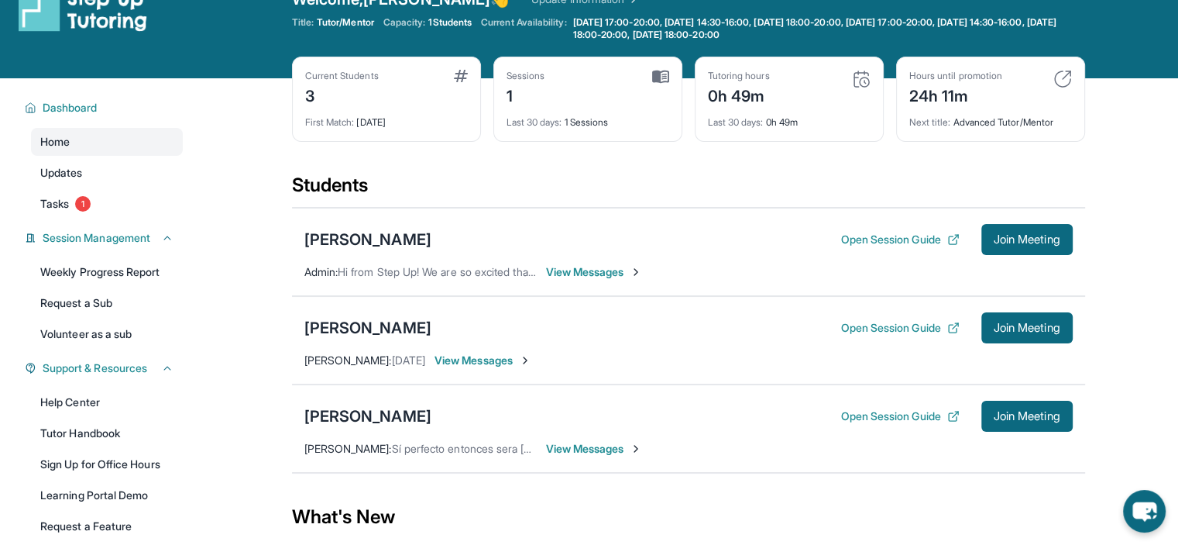
scroll to position [28, 0]
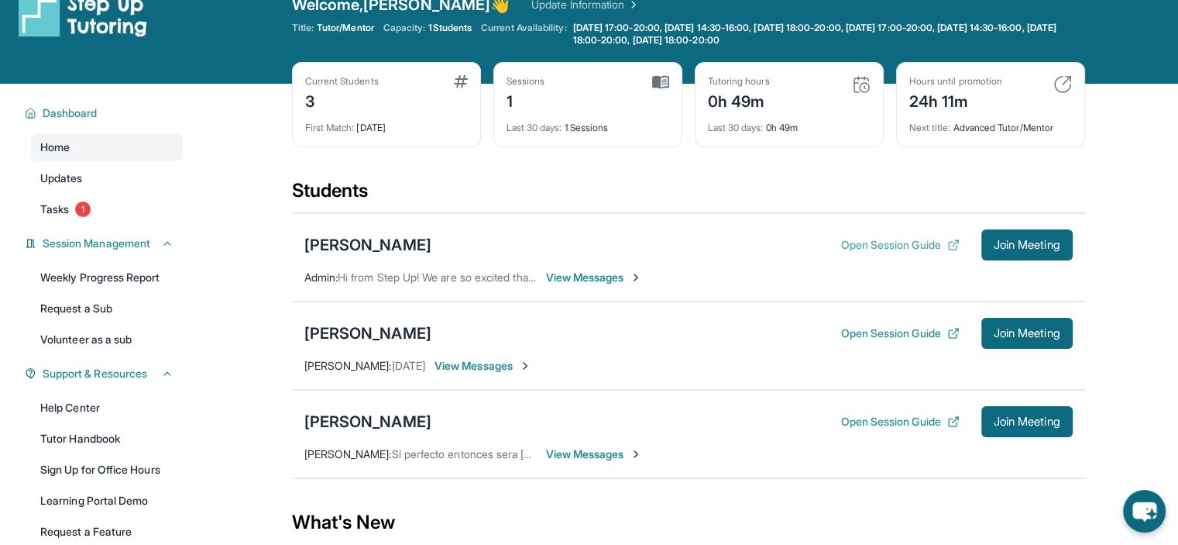
click at [871, 241] on button "Open Session Guide" at bounding box center [899, 244] width 119 height 15
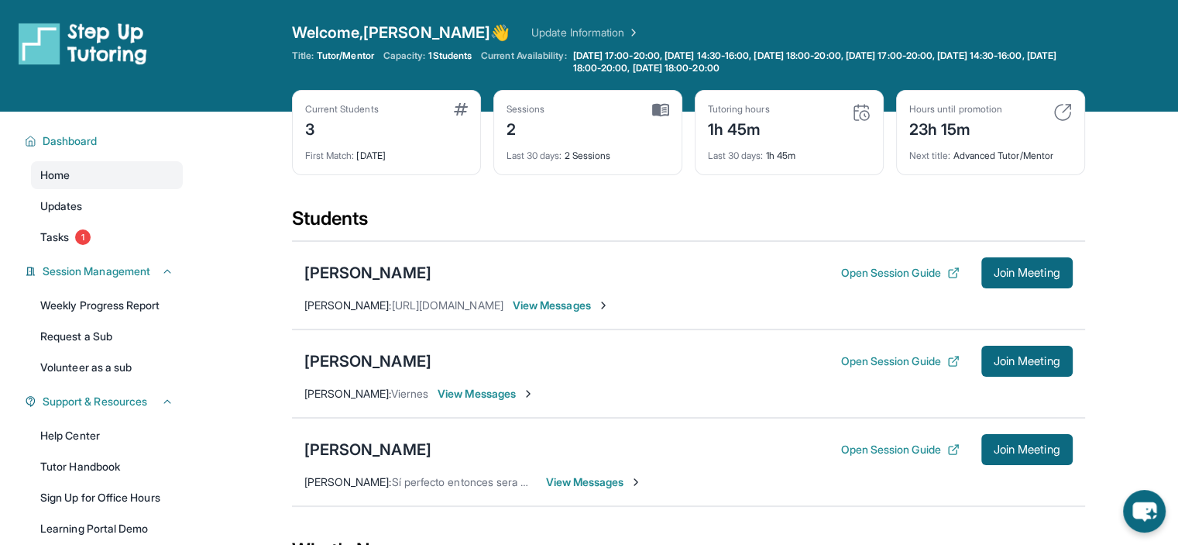
click at [858, 194] on div "Current Students 3 First Match : 6 days ago Sessions 2 Last 30 days : 2 Session…" at bounding box center [688, 148] width 793 height 116
